Goal: Complete application form

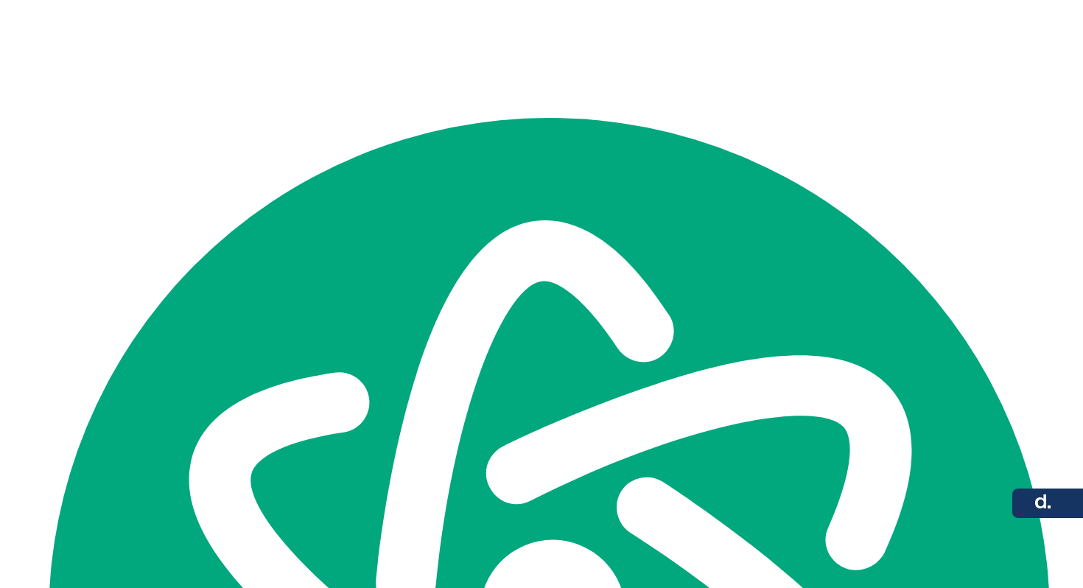
scroll to position [58, 0]
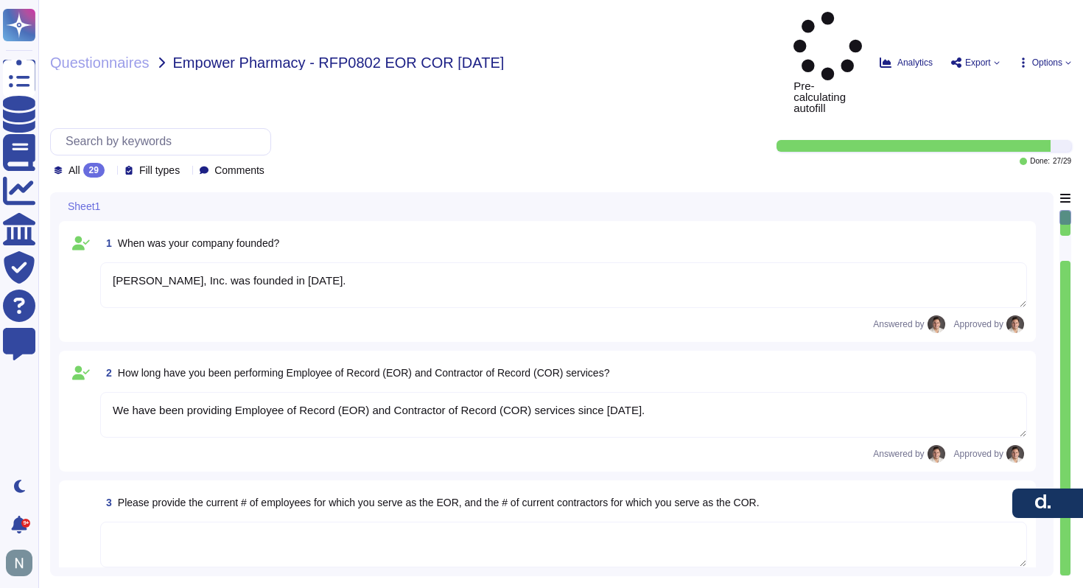
type textarea "[PERSON_NAME], Inc. was founded in [DATE]."
type textarea "We have been providing Employee of Record (EOR) and Contractor of Record (COR) …"
type textarea "Yes, [PERSON_NAME] platform is designed to support compliance with local labor …"
type textarea "Yes, we provide 1099 forms to each contractor at the end of the year. The [PERS…"
type textarea "Workers can be hired through the [PERSON_NAME] platform as either [DEMOGRAPHIC_…"
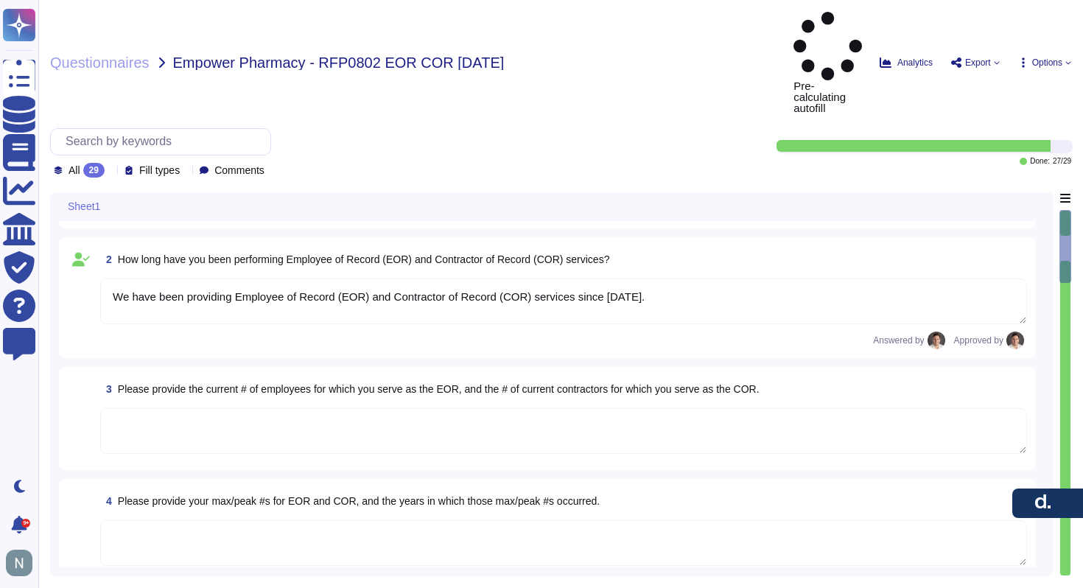
type textarea "Yes, clients with entities in the [GEOGRAPHIC_DATA] can hire employees as W-2 i…"
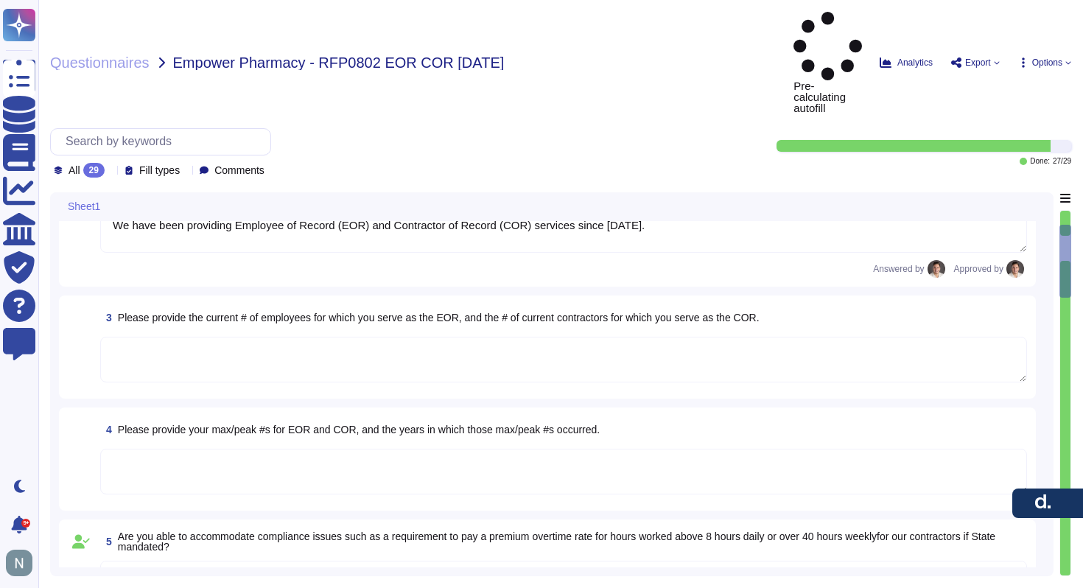
scroll to position [203, 0]
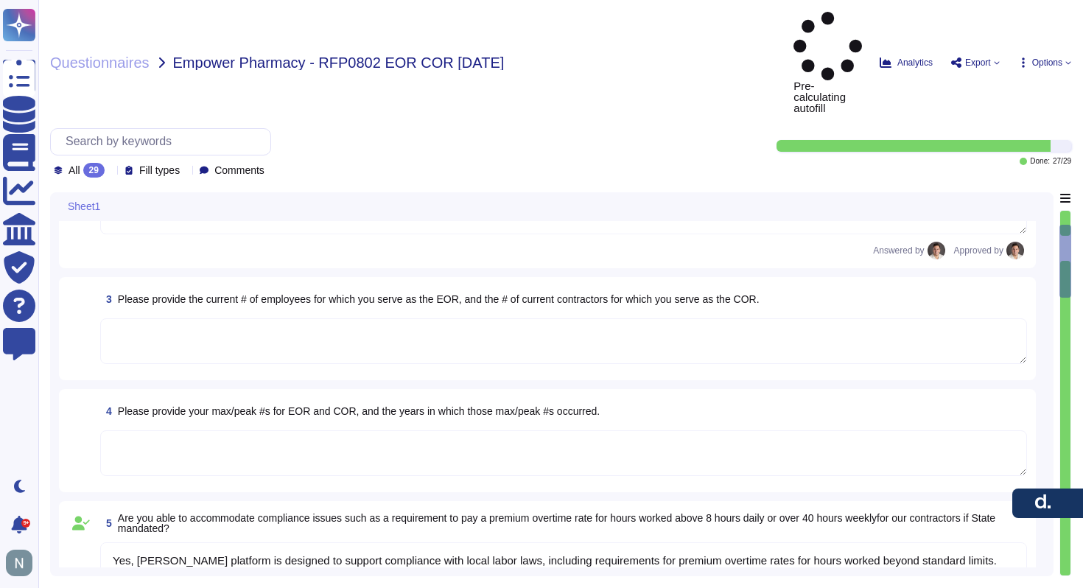
click at [599, 293] on span "Please provide the current # of employees for which you serve as the EOR, and t…" at bounding box center [438, 299] width 641 height 12
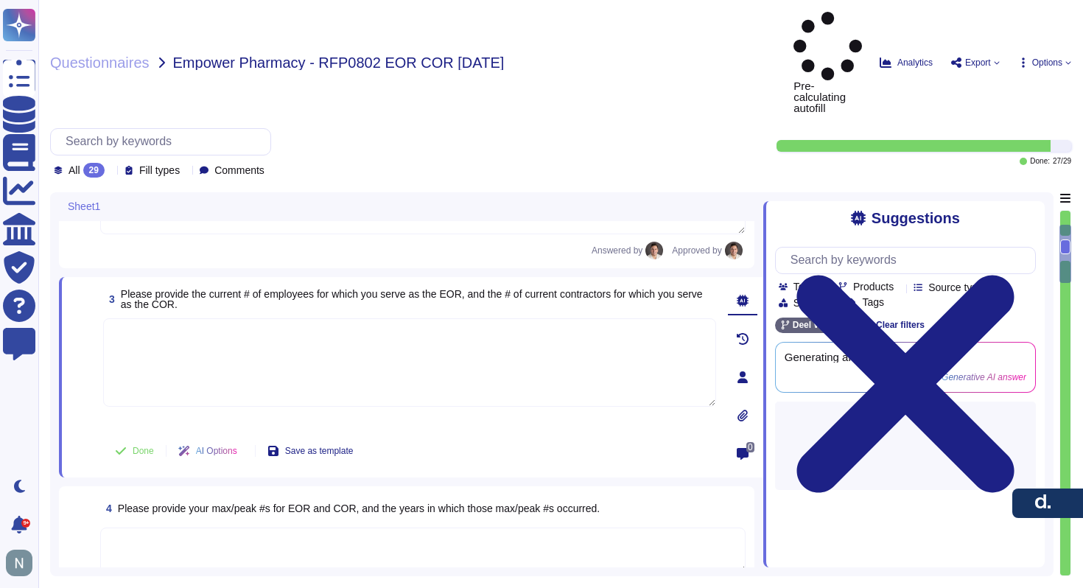
click at [599, 289] on span "Please provide the current # of employees for which you serve as the EOR, and t…" at bounding box center [418, 299] width 595 height 21
type textarea "Please provide the current # of employees for which you serve as the EOR, and t…"
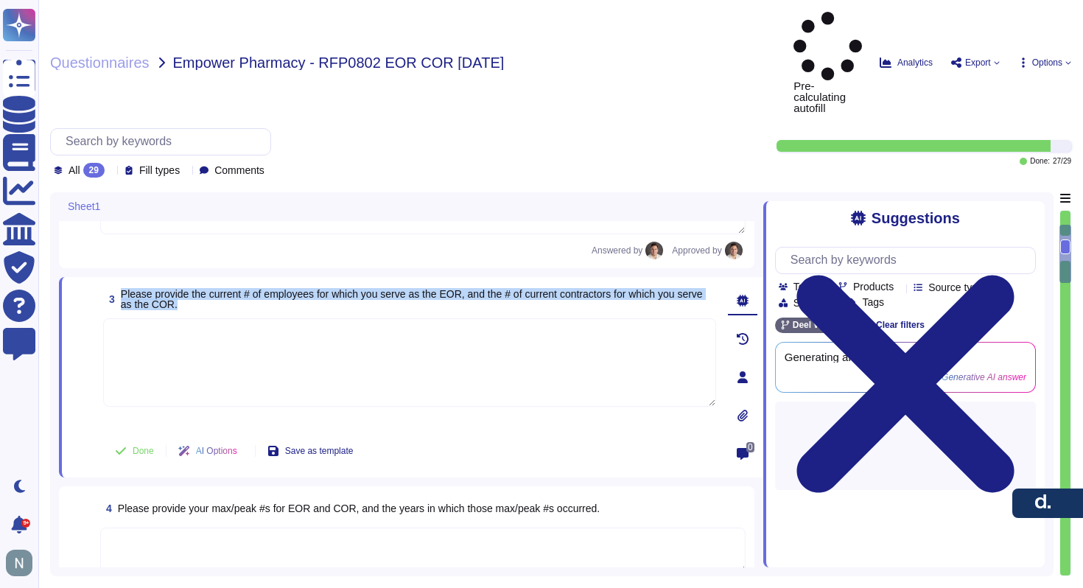
copy span "Please provide the current # of employees for which you serve as the EOR, and t…"
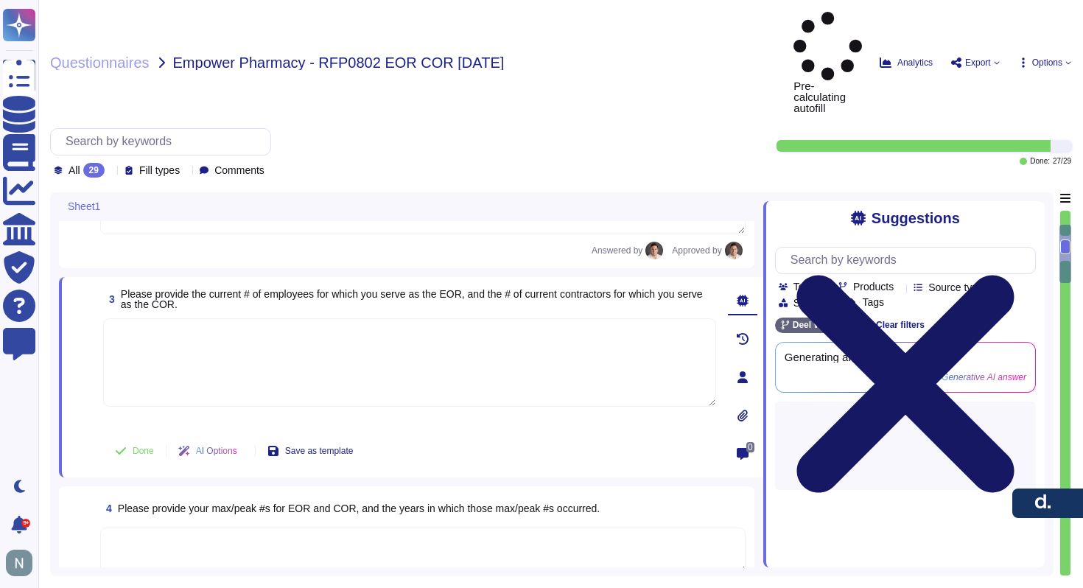
click at [1013, 275] on icon at bounding box center [904, 383] width 217 height 217
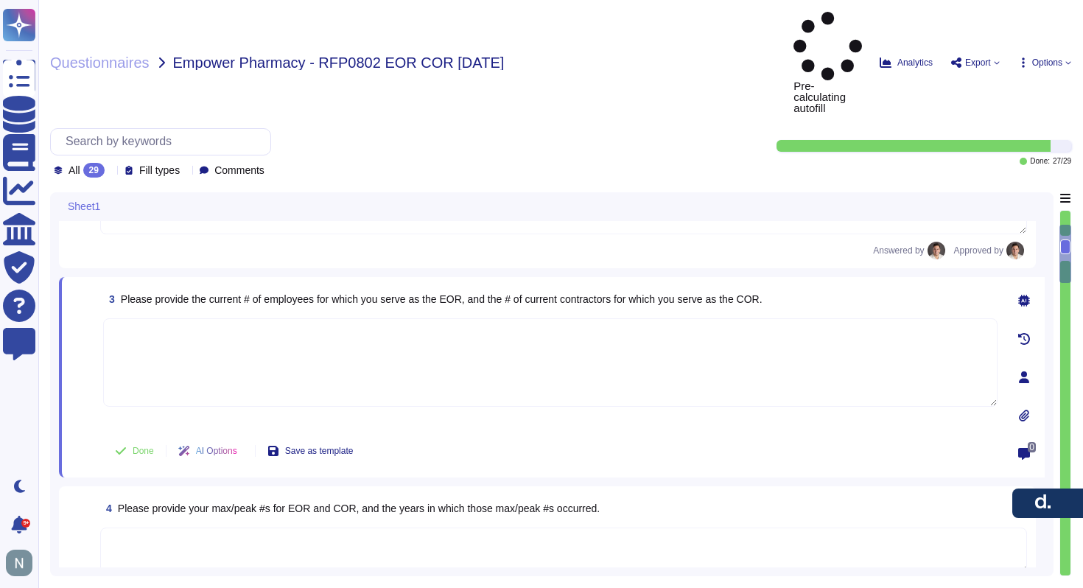
type textarea "Yes, clients with entities in the [GEOGRAPHIC_DATA] can hire employees as W-2 i…"
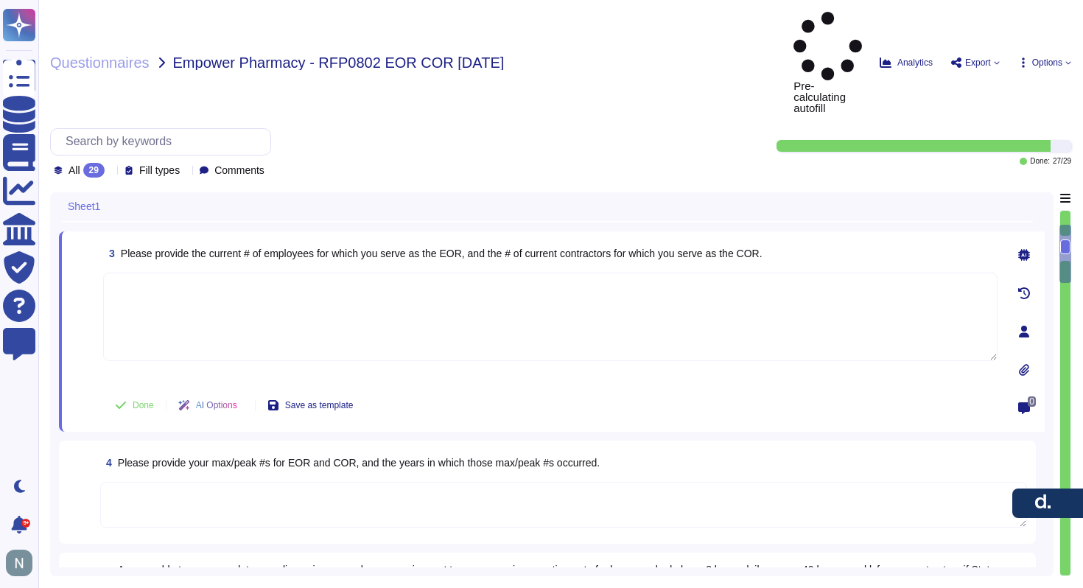
scroll to position [306, 0]
